Goal: Information Seeking & Learning: Learn about a topic

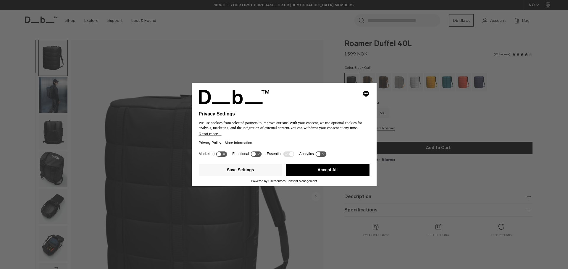
click at [58, 98] on div "Selecting an option will immediately change the language Privacy Settings We us…" at bounding box center [284, 134] width 568 height 269
click at [295, 170] on button "Accept All" at bounding box center [328, 170] width 84 height 12
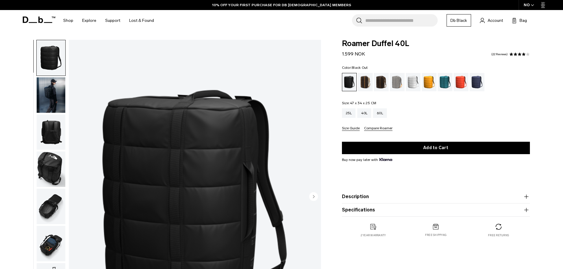
click at [58, 97] on img "button" at bounding box center [51, 94] width 29 height 35
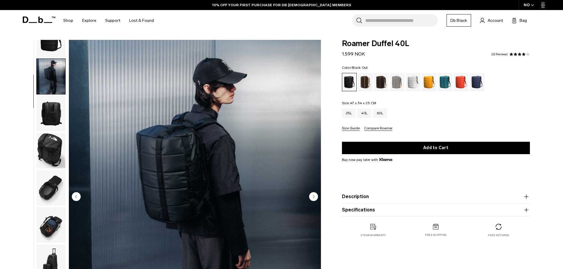
click at [51, 110] on img "button" at bounding box center [51, 113] width 29 height 35
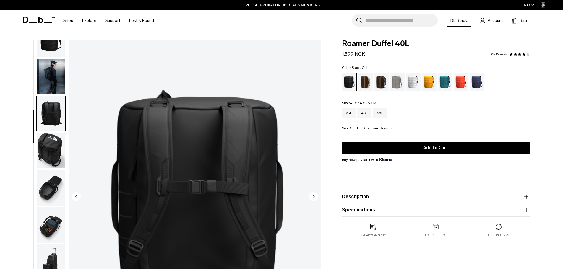
click at [53, 148] on img "button" at bounding box center [51, 150] width 29 height 35
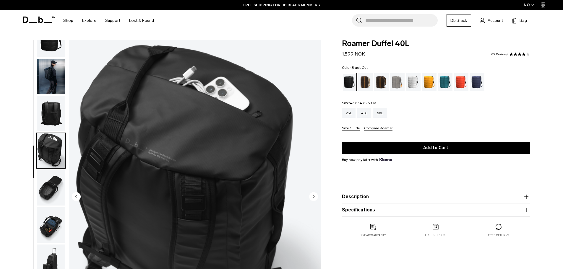
click at [57, 183] on img "button" at bounding box center [51, 187] width 29 height 35
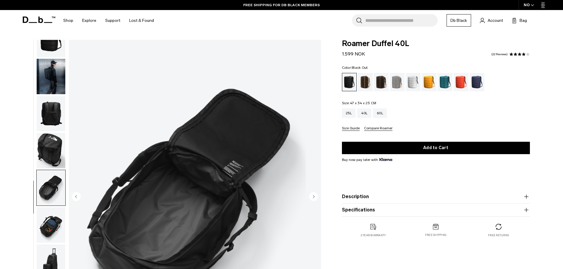
scroll to position [89, 0]
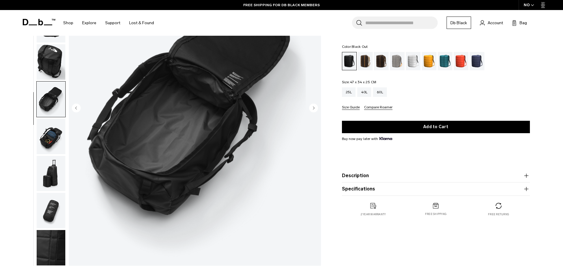
click at [52, 145] on img "button" at bounding box center [51, 136] width 29 height 35
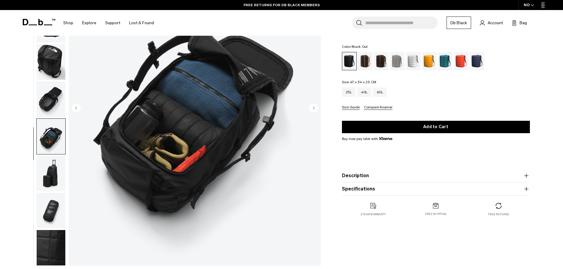
click at [51, 170] on img "button" at bounding box center [51, 173] width 29 height 35
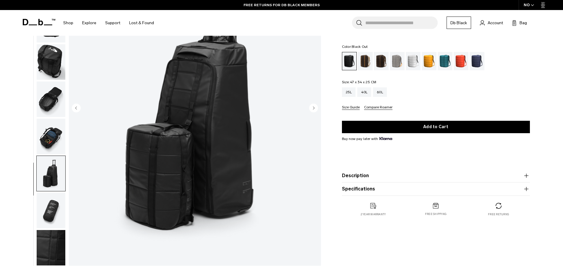
click at [57, 211] on img "button" at bounding box center [51, 210] width 29 height 35
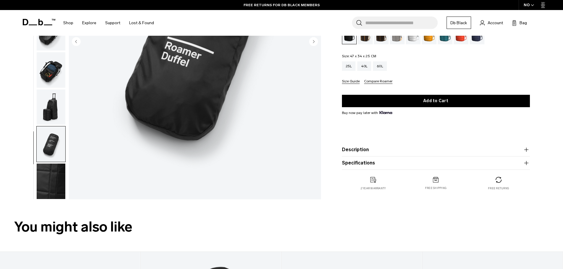
scroll to position [207, 0]
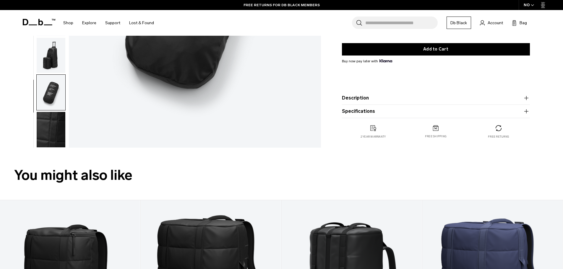
click at [53, 130] on img "button" at bounding box center [51, 129] width 29 height 35
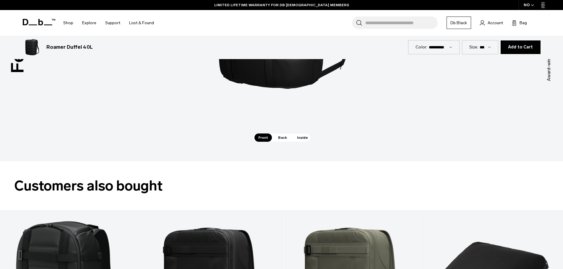
scroll to position [887, 0]
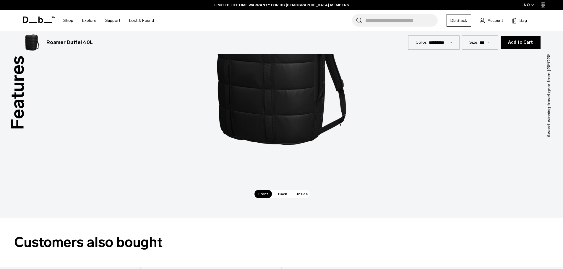
click at [280, 192] on span "Back" at bounding box center [282, 194] width 17 height 8
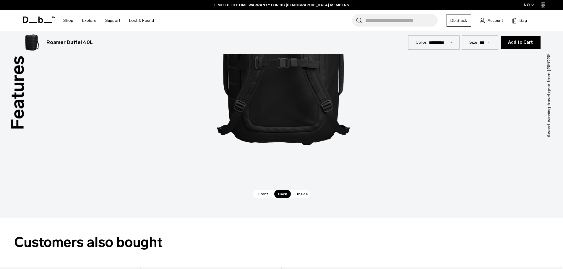
click at [295, 195] on span "Inside" at bounding box center [302, 194] width 19 height 8
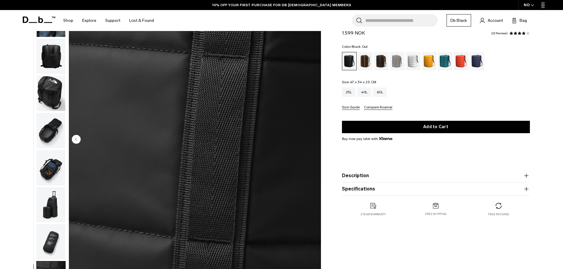
scroll to position [0, 0]
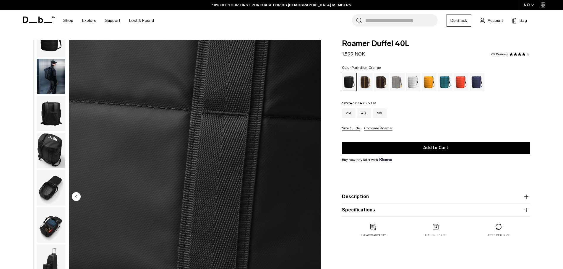
click at [427, 82] on div "Parhelion Orange" at bounding box center [429, 82] width 15 height 18
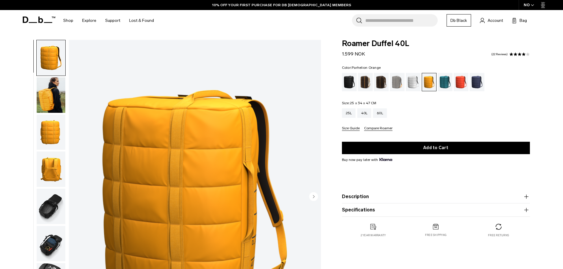
click at [45, 96] on img "button" at bounding box center [51, 94] width 29 height 35
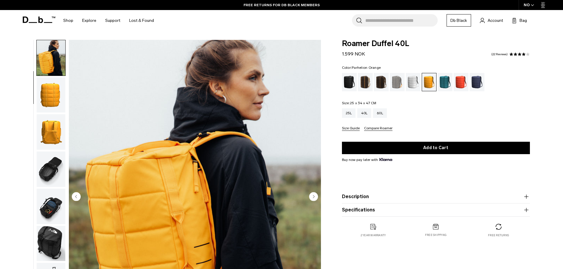
click at [53, 209] on img "button" at bounding box center [51, 206] width 29 height 35
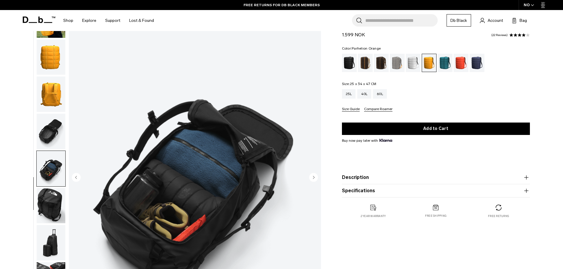
scroll to position [30, 0]
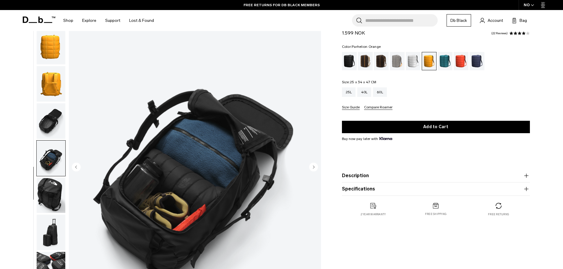
click at [47, 203] on img "button" at bounding box center [51, 195] width 29 height 35
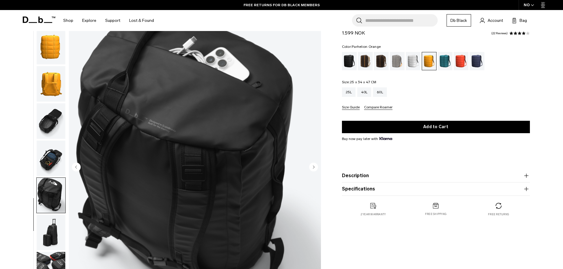
click at [49, 229] on img "button" at bounding box center [51, 232] width 29 height 35
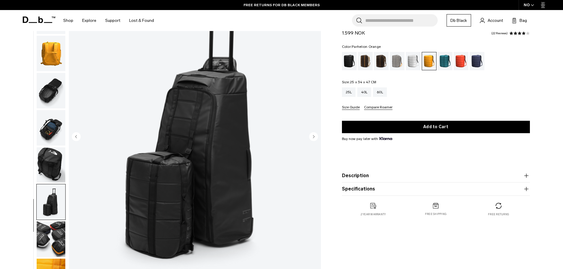
scroll to position [89, 0]
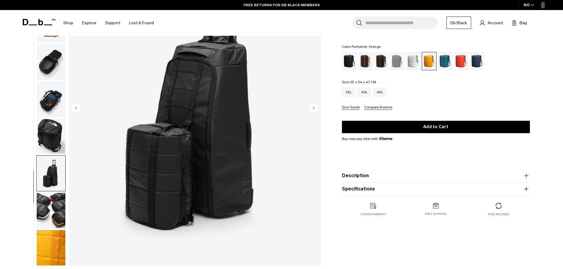
click at [50, 213] on img "button" at bounding box center [51, 210] width 29 height 35
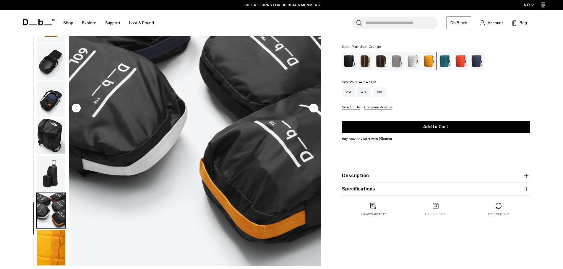
click at [46, 242] on img "button" at bounding box center [51, 247] width 29 height 35
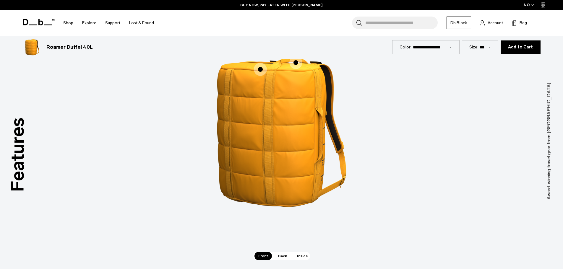
scroll to position [798, 0]
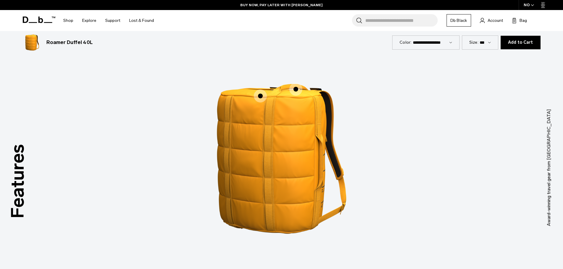
click at [261, 96] on span "1 / 3" at bounding box center [260, 96] width 13 height 13
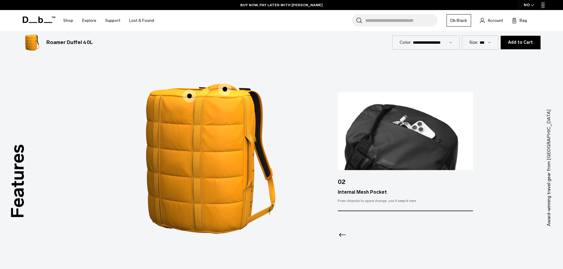
click at [226, 90] on span "1 / 3" at bounding box center [225, 89] width 13 height 13
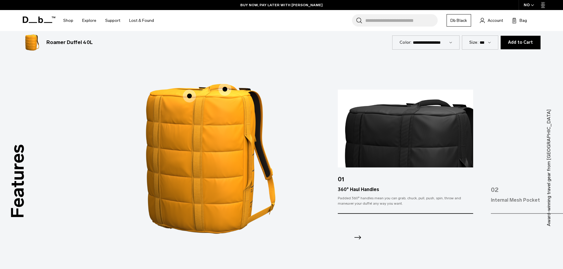
click at [355, 236] on icon "Next slide" at bounding box center [357, 237] width 9 height 9
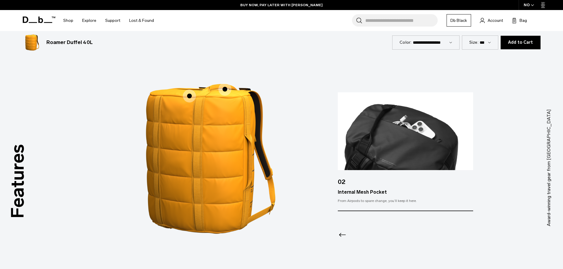
click at [355, 236] on div at bounding box center [405, 228] width 135 height 32
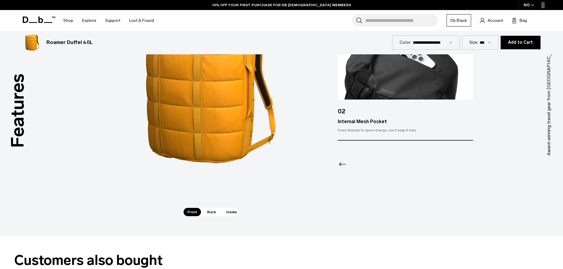
scroll to position [917, 0]
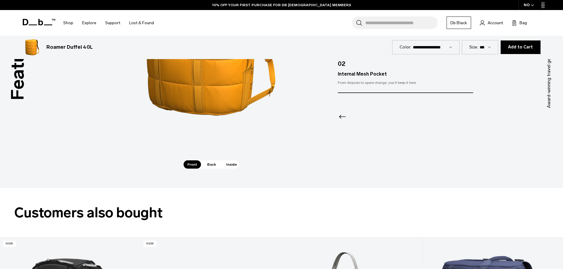
click at [212, 166] on span "Back" at bounding box center [211, 165] width 17 height 8
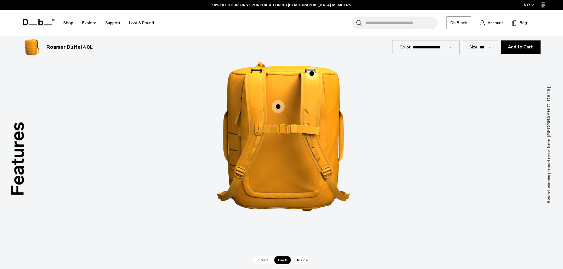
scroll to position [769, 0]
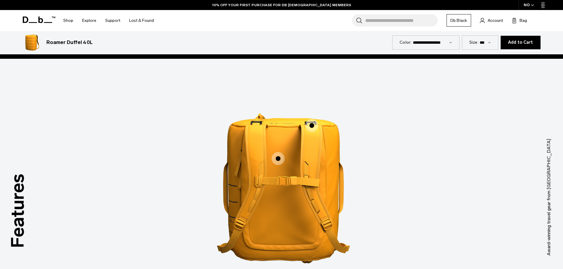
click at [275, 154] on span "2 / 3" at bounding box center [278, 158] width 13 height 13
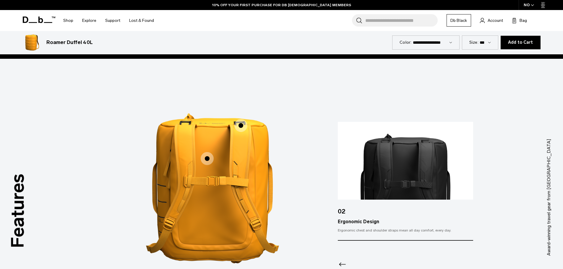
scroll to position [887, 0]
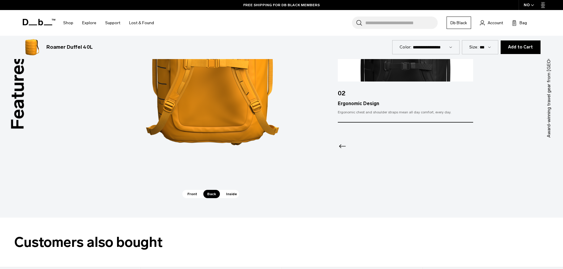
click at [232, 197] on span "Inside" at bounding box center [231, 194] width 19 height 8
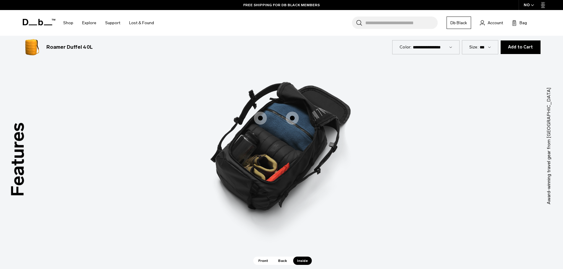
scroll to position [769, 0]
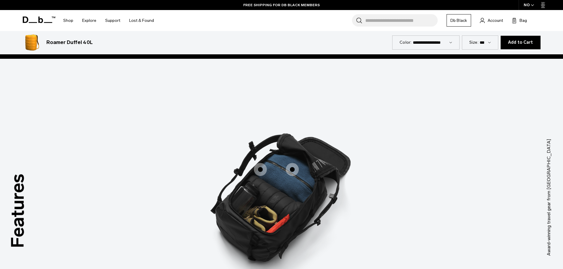
click at [260, 169] on span "3 / 3" at bounding box center [260, 169] width 13 height 13
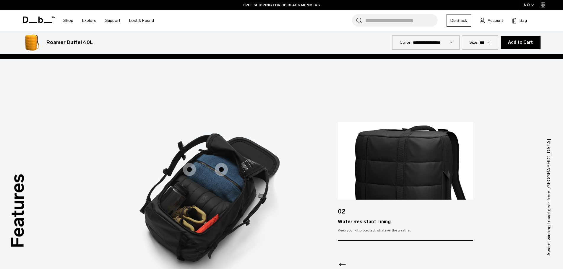
click at [225, 168] on span "3 / 3" at bounding box center [221, 169] width 13 height 13
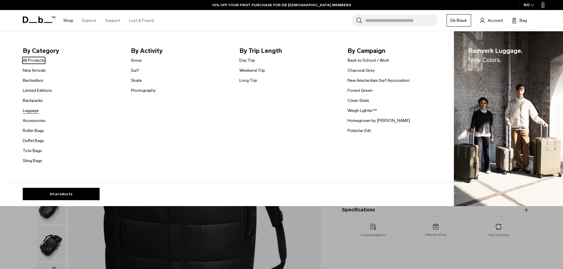
click at [35, 113] on link "Luggage" at bounding box center [31, 111] width 16 height 6
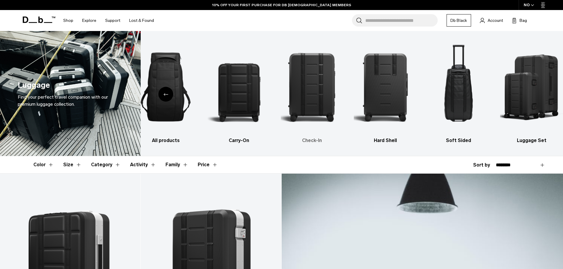
click at [323, 90] on img "3 / 6" at bounding box center [312, 87] width 63 height 94
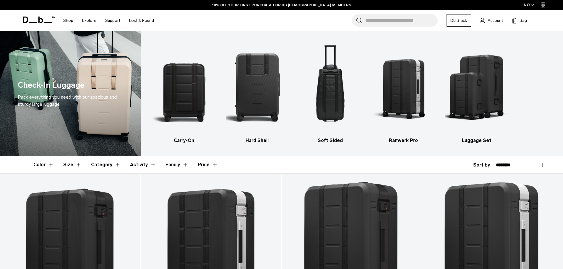
scroll to position [30, 0]
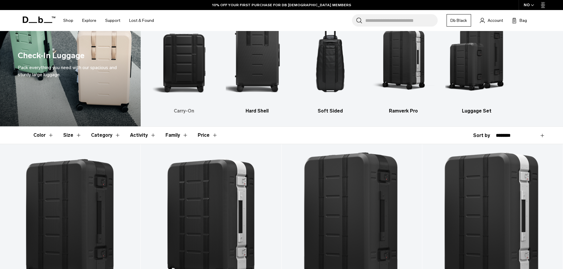
click at [196, 62] on img "1 / 5" at bounding box center [184, 57] width 63 height 94
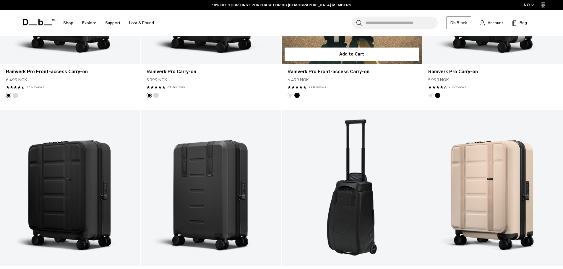
scroll to position [325, 0]
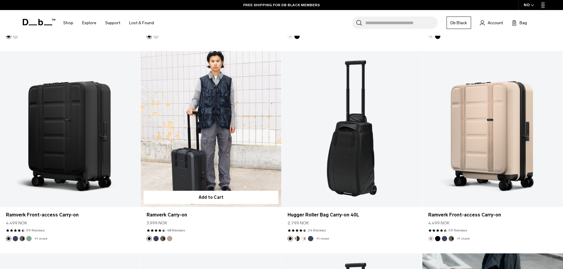
click at [189, 111] on link "Ramverk Carry-on" at bounding box center [211, 129] width 140 height 156
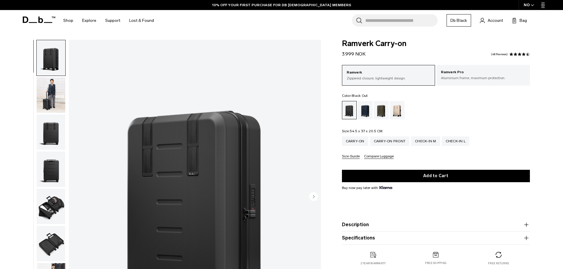
click at [51, 96] on img "button" at bounding box center [51, 94] width 29 height 35
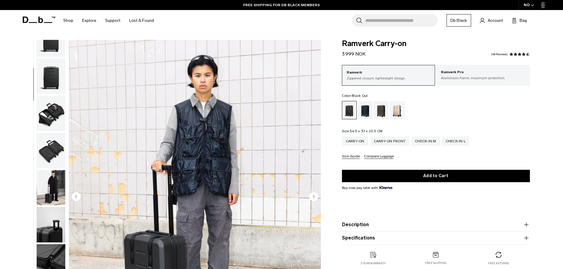
click at [44, 100] on img "button" at bounding box center [51, 113] width 29 height 35
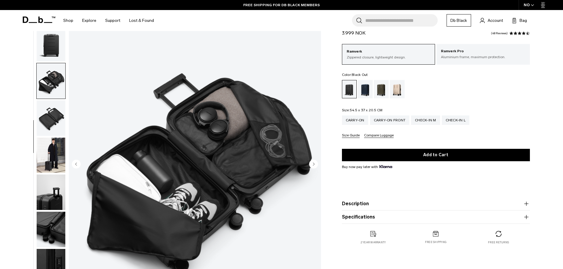
scroll to position [59, 0]
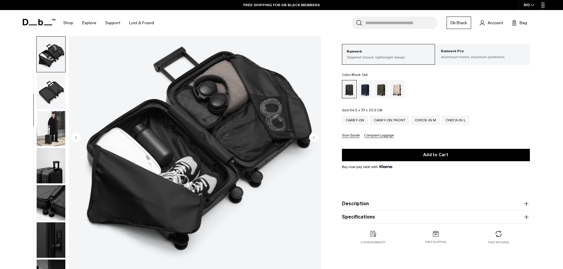
click at [56, 137] on img "button" at bounding box center [51, 128] width 29 height 35
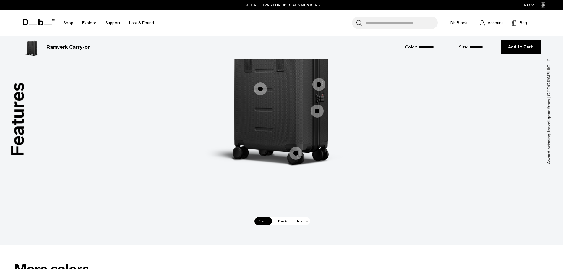
scroll to position [532, 0]
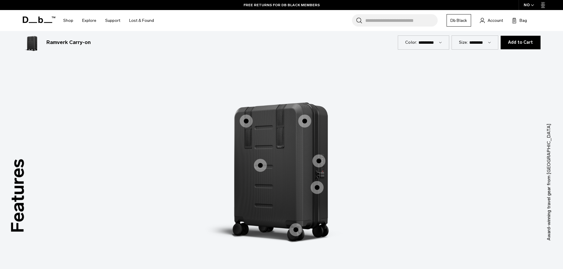
click at [247, 118] on span "1 / 3" at bounding box center [246, 121] width 13 height 13
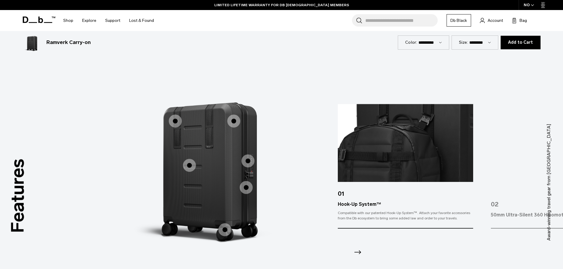
click at [186, 168] on span "1 / 3" at bounding box center [189, 165] width 13 height 13
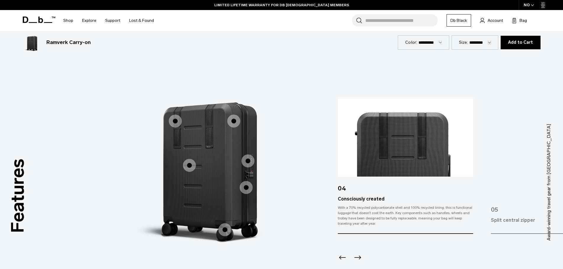
click at [229, 124] on span "1 / 3" at bounding box center [233, 121] width 13 height 13
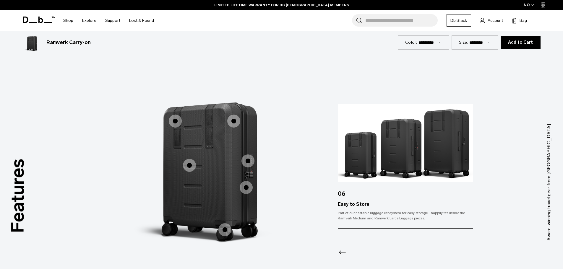
click at [249, 160] on span "1 / 3" at bounding box center [248, 161] width 13 height 13
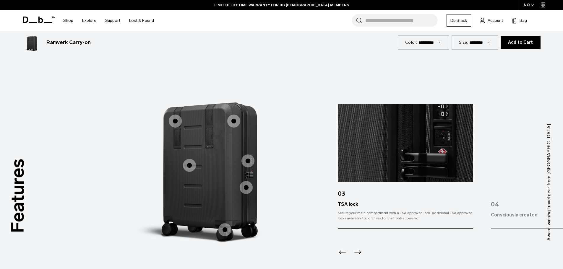
click at [247, 189] on span "1 / 3" at bounding box center [246, 187] width 13 height 13
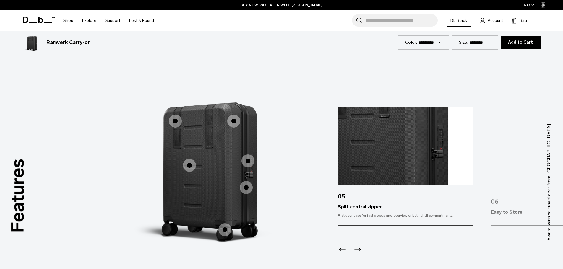
click at [358, 249] on icon "Next slide" at bounding box center [357, 249] width 9 height 9
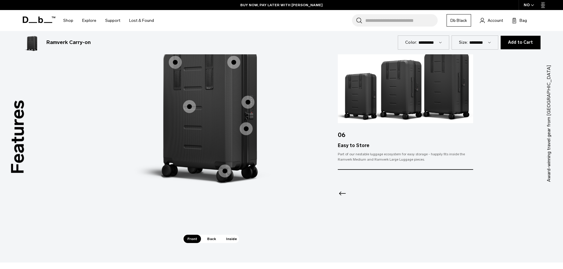
scroll to position [680, 0]
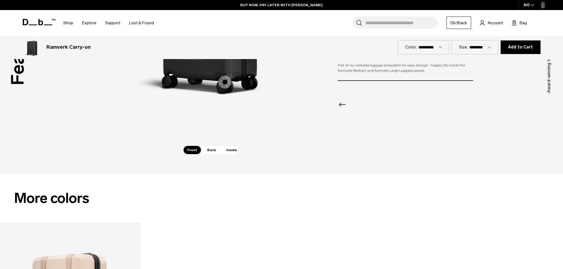
click at [202, 148] on div "Front Back Inside" at bounding box center [210, 150] width 57 height 8
click at [206, 152] on span "Back" at bounding box center [211, 150] width 17 height 8
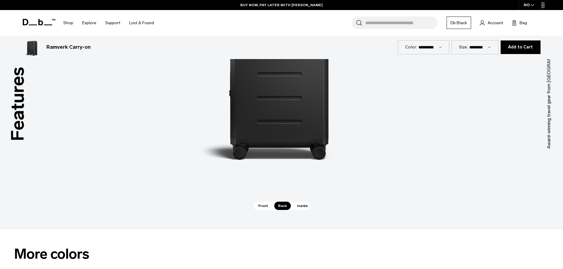
scroll to position [562, 0]
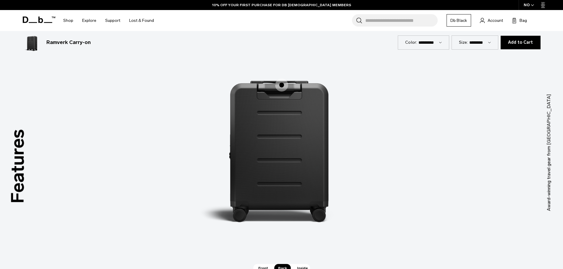
click at [282, 89] on span "2 / 3" at bounding box center [281, 85] width 13 height 13
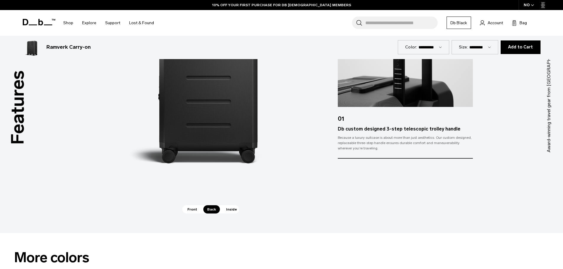
scroll to position [621, 0]
click at [233, 210] on span "Inside" at bounding box center [231, 209] width 19 height 8
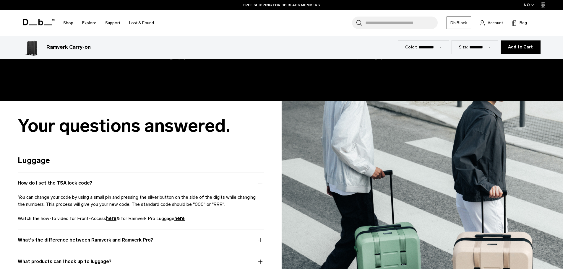
scroll to position [1478, 0]
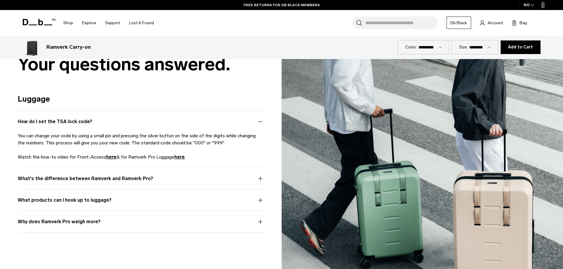
click at [164, 170] on article "Luggage How do I set the TSA lock code? You can change your code by using a sma…" at bounding box center [141, 163] width 246 height 140
click at [161, 180] on button "What's the difference between Ramverk and Ramverk Pro?" at bounding box center [141, 182] width 246 height 14
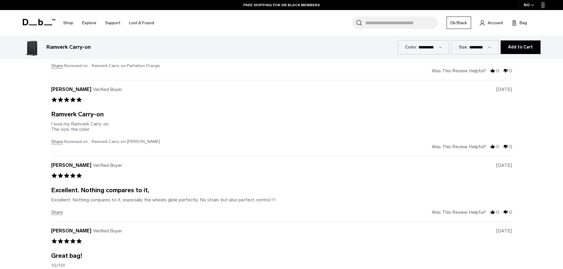
scroll to position [2218, 0]
